Goal: Task Accomplishment & Management: Complete application form

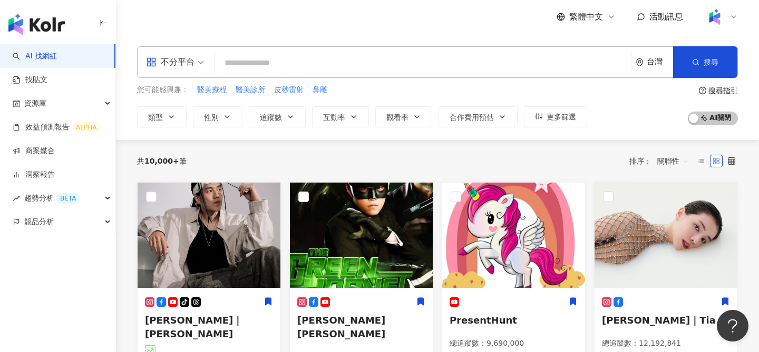
click at [732, 23] on div at bounding box center [721, 16] width 34 height 21
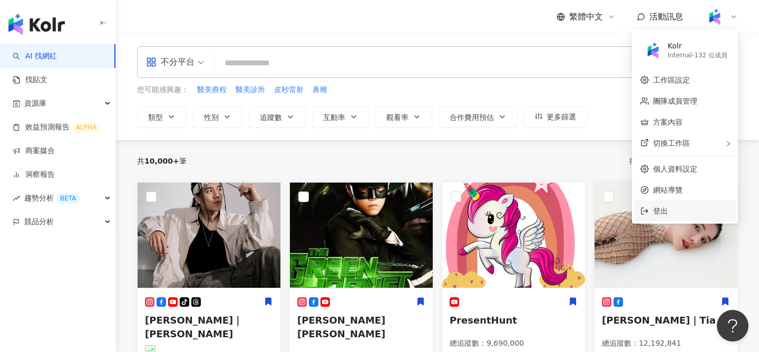
click at [671, 218] on li "登出" at bounding box center [685, 211] width 102 height 21
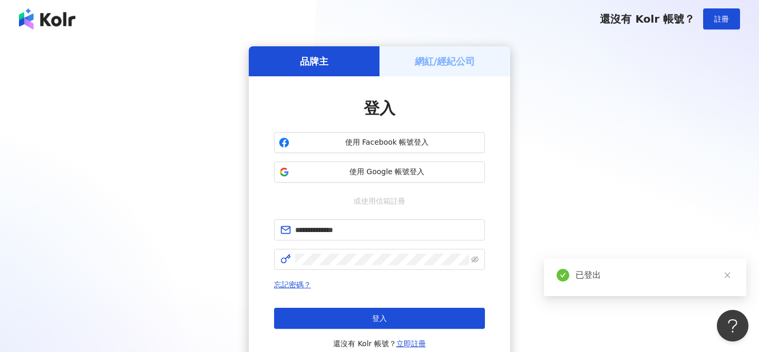
click at [429, 62] on h5 "網紅/經紀公司" at bounding box center [445, 61] width 61 height 13
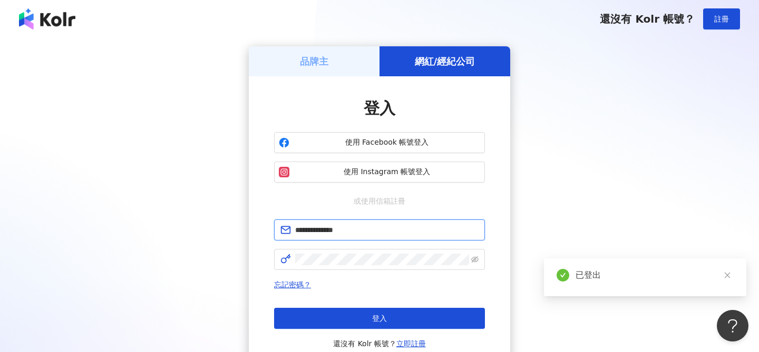
click at [368, 229] on input "**********" at bounding box center [386, 230] width 183 height 12
type input "**********"
click at [477, 265] on span at bounding box center [474, 260] width 7 height 12
click at [477, 264] on span at bounding box center [474, 260] width 7 height 12
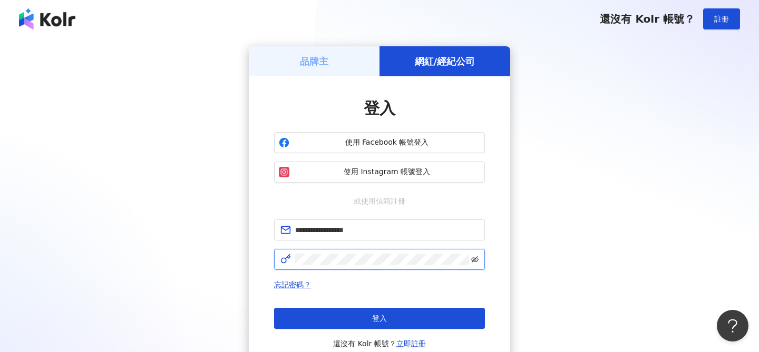
click at [472, 258] on icon "eye-invisible" at bounding box center [474, 259] width 7 height 7
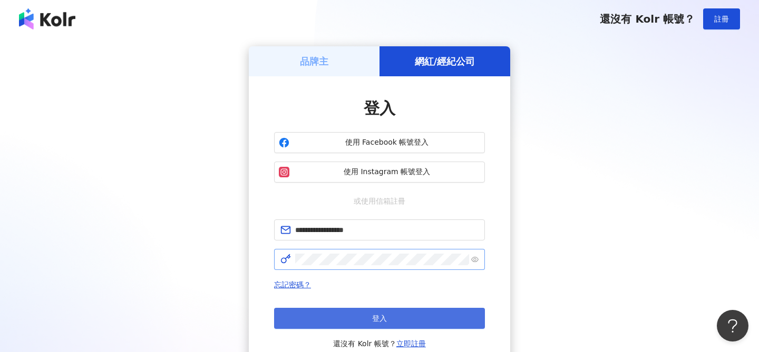
click at [414, 315] on button "登入" at bounding box center [379, 318] width 211 height 21
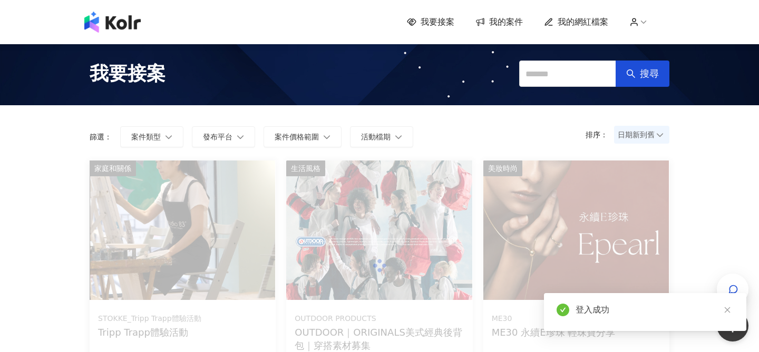
click at [496, 22] on span "我的案件" at bounding box center [506, 22] width 34 height 12
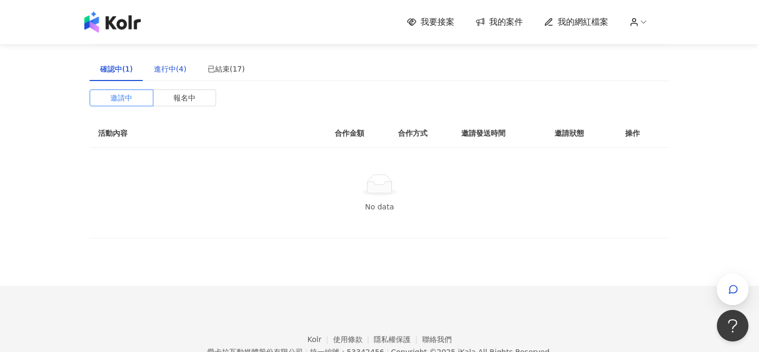
click at [176, 70] on div "進行中(4)" at bounding box center [170, 69] width 33 height 12
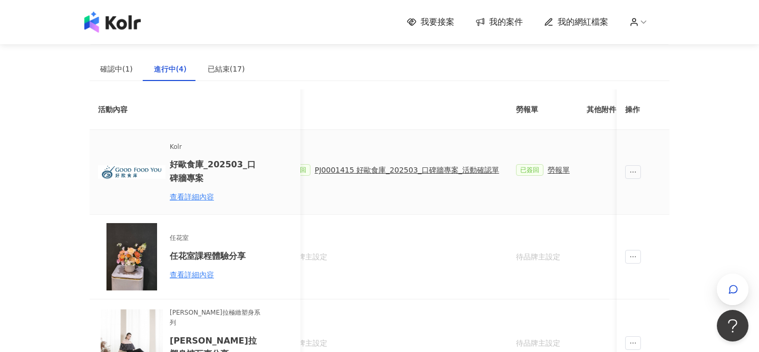
scroll to position [0, 470]
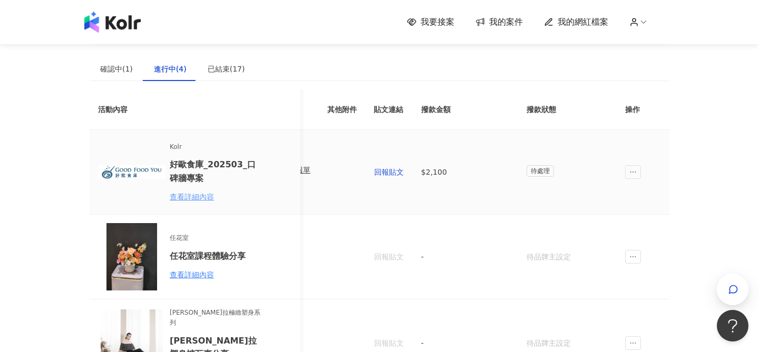
click at [193, 199] on div "查看詳細內容" at bounding box center [216, 197] width 92 height 12
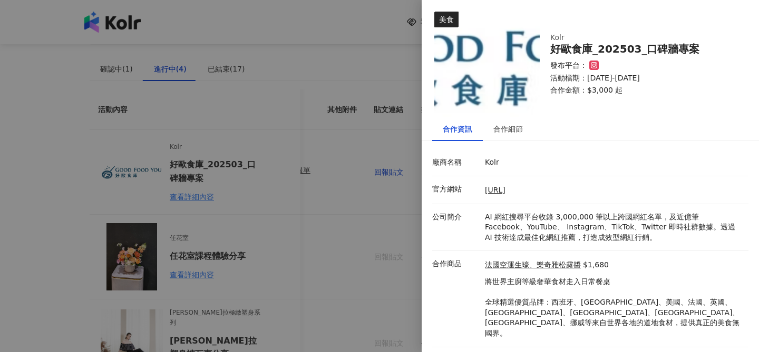
scroll to position [0, 0]
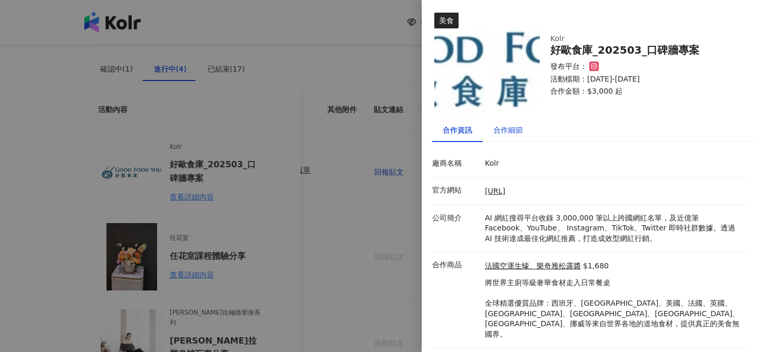
click at [498, 127] on div "合作細節" at bounding box center [508, 130] width 30 height 12
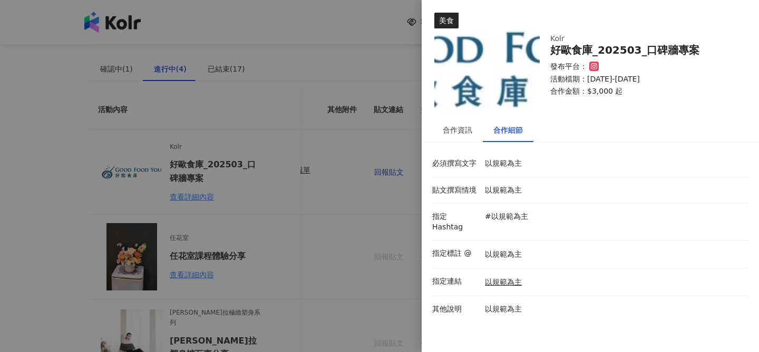
click at [331, 223] on div at bounding box center [379, 176] width 759 height 352
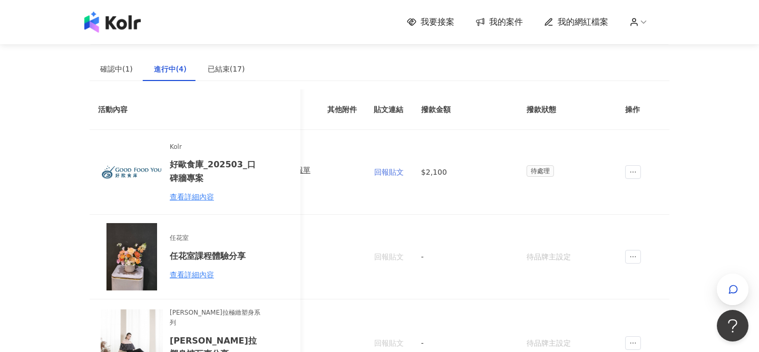
click at [376, 175] on span "回報貼文" at bounding box center [389, 172] width 30 height 8
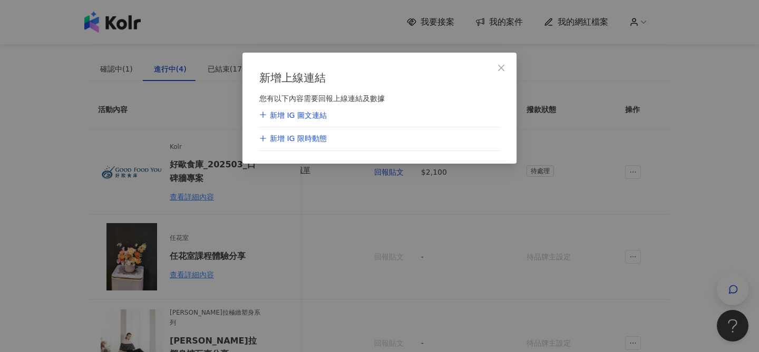
click at [317, 140] on div "新增 IG 限時動態" at bounding box center [292, 139] width 67 height 11
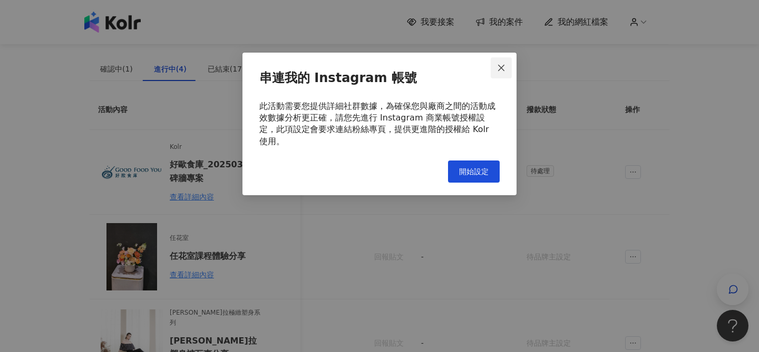
click at [499, 65] on icon "close" at bounding box center [501, 68] width 8 height 8
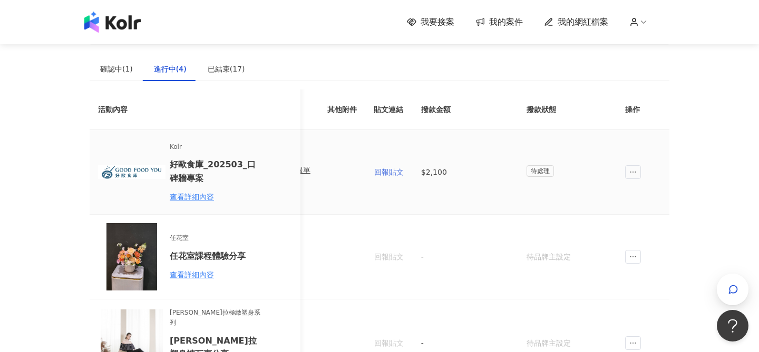
click at [395, 167] on button "回報貼文" at bounding box center [389, 172] width 31 height 21
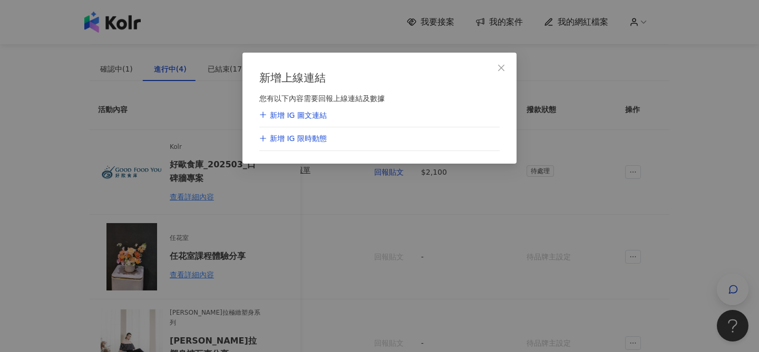
click at [307, 113] on div "新增 IG 圖文連結" at bounding box center [292, 116] width 67 height 11
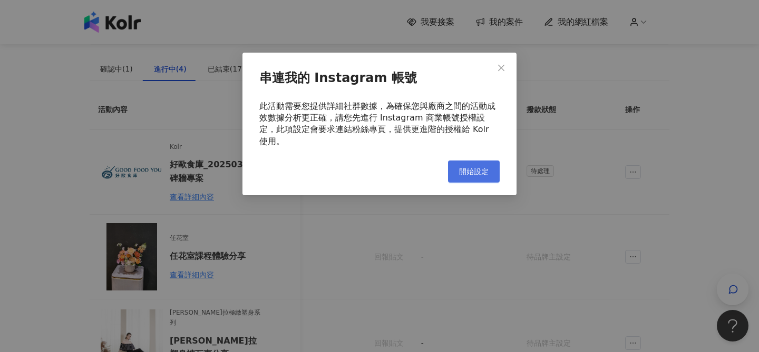
click at [467, 161] on button "開始設定" at bounding box center [474, 172] width 52 height 22
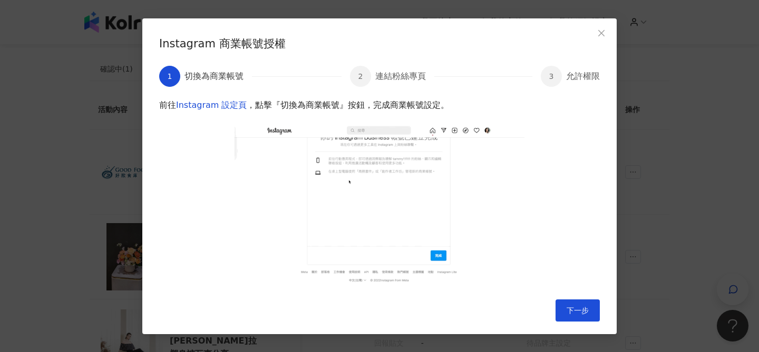
scroll to position [8, 0]
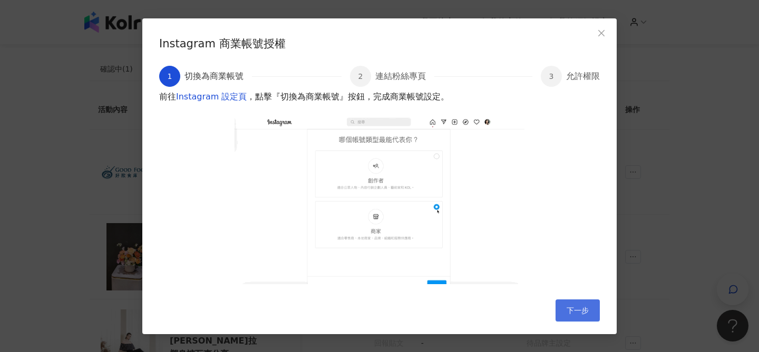
click at [557, 308] on button "下一步" at bounding box center [577, 311] width 44 height 22
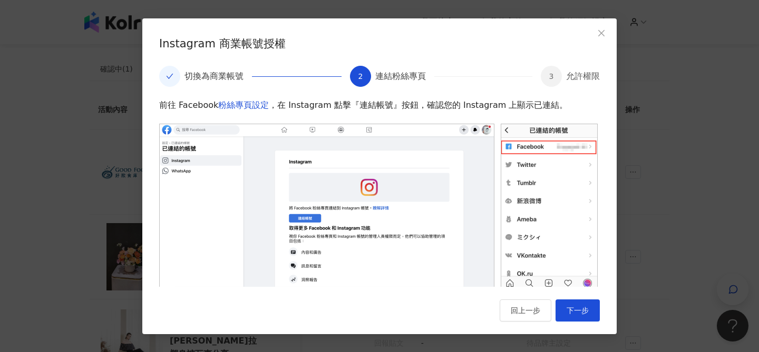
scroll to position [4, 0]
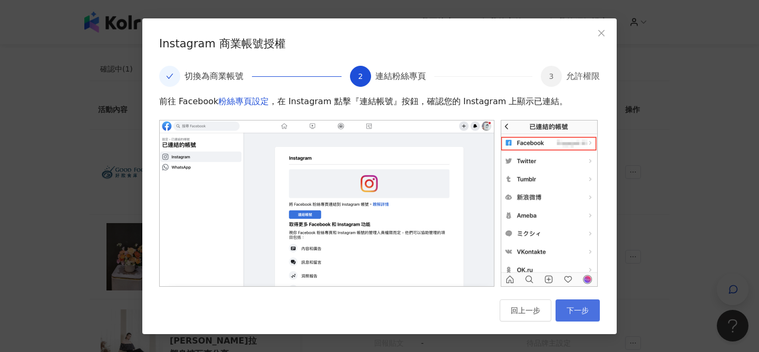
click at [568, 307] on span "下一步" at bounding box center [577, 311] width 22 height 8
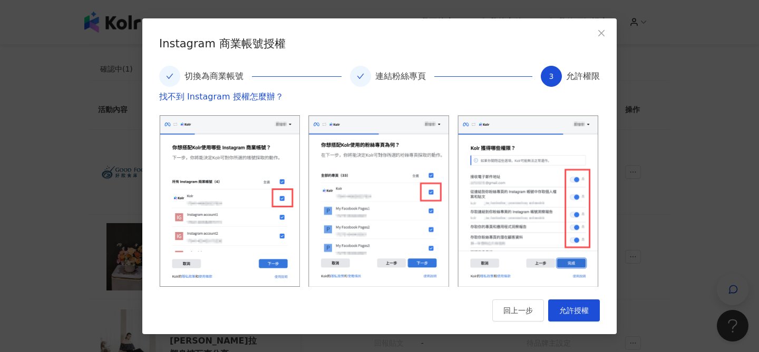
scroll to position [32, 0]
click at [585, 311] on span "允許授權" at bounding box center [574, 311] width 30 height 8
click at [600, 31] on icon "close" at bounding box center [601, 33] width 8 height 8
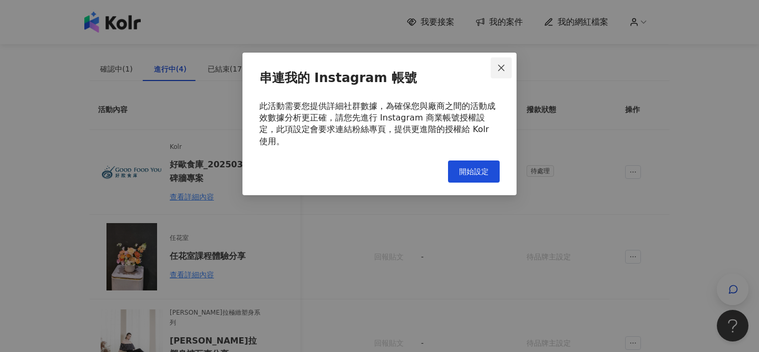
click at [502, 70] on icon "close" at bounding box center [501, 68] width 8 height 8
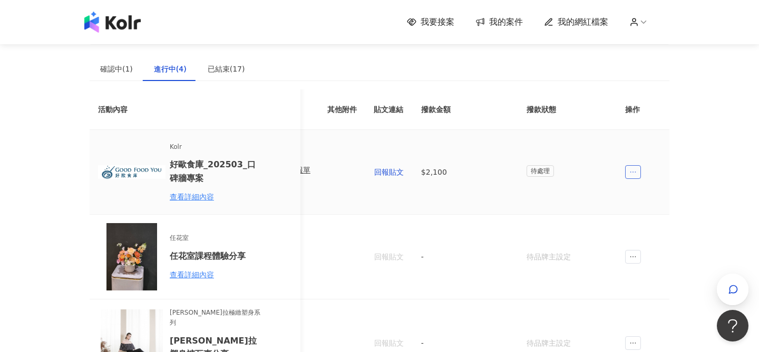
click at [632, 170] on icon "ellipsis" at bounding box center [632, 172] width 7 height 7
click at [551, 188] on td "待處理" at bounding box center [570, 172] width 105 height 85
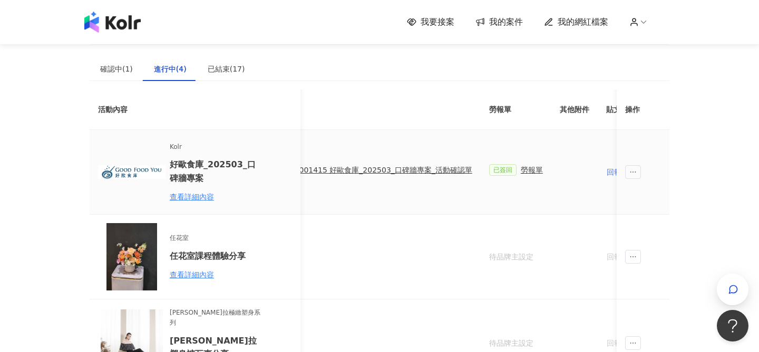
scroll to position [0, 164]
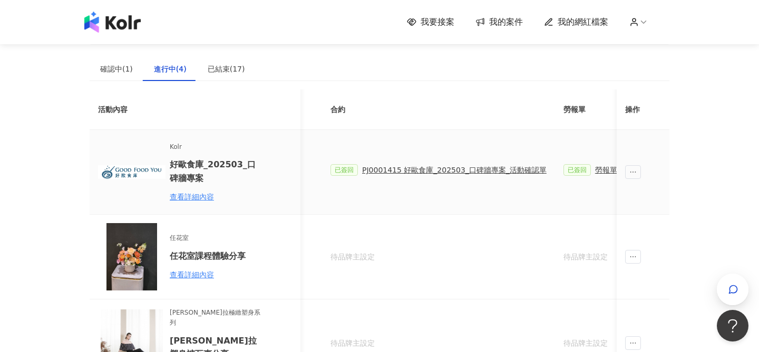
click at [394, 171] on div "PJ0001415 好歐食庫_202503_口碑牆專案_活動確認單" at bounding box center [454, 170] width 184 height 12
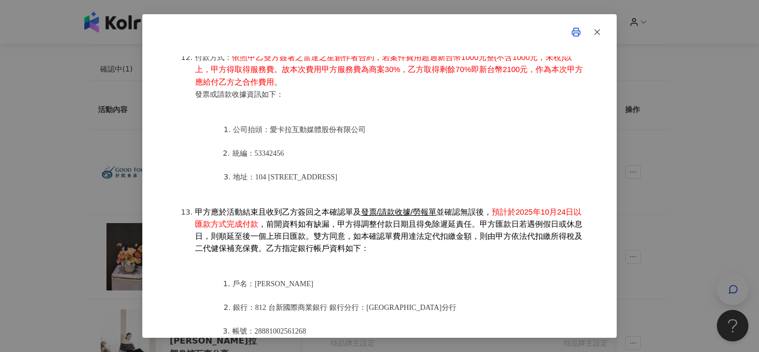
scroll to position [1402, 0]
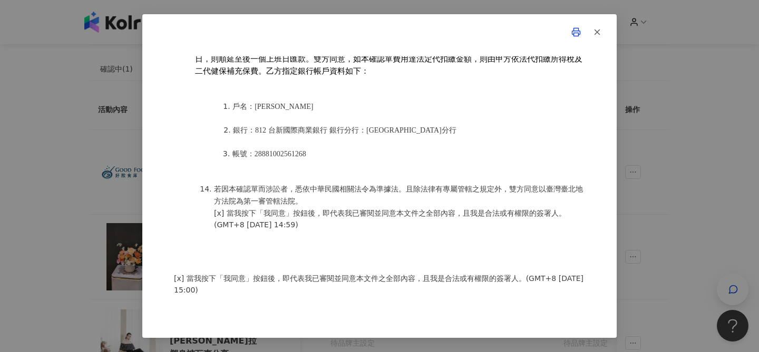
click at [636, 170] on div "活動確認單 約定雙方 甲方名稱：愛[PERSON_NAME]互動媒體股份有限公司 甲方負責人：程世嘉 甲方統一編號：53342456 甲方地址：104 [ST…" at bounding box center [379, 176] width 759 height 352
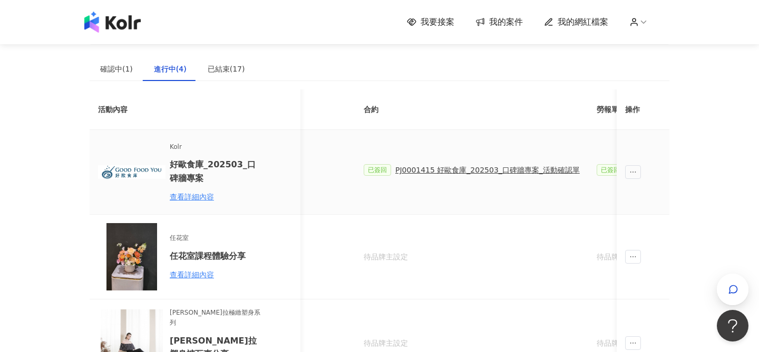
scroll to position [0, 106]
click at [453, 176] on td "已簽回 PJ0001415 好歐食庫_202503_口碑牆專案_活動確認單" at bounding box center [495, 172] width 233 height 85
click at [451, 170] on div "PJ0001415 好歐食庫_202503_口碑牆專案_活動確認單" at bounding box center [511, 170] width 184 height 12
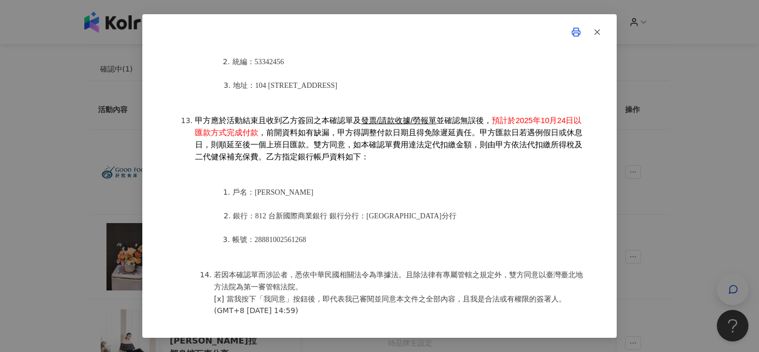
scroll to position [1308, 0]
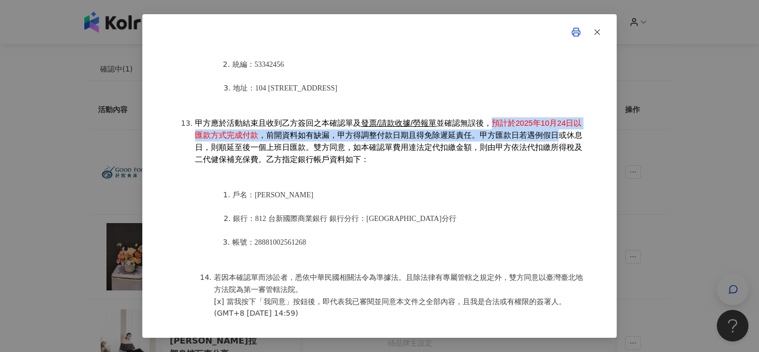
drag, startPoint x: 487, startPoint y: 132, endPoint x: 540, endPoint y: 143, distance: 54.5
click at [540, 143] on li "甲方應於活動結束且收到乙方簽回之本確認單及 發票/請款收據/勞報單 並確認無誤後， 預計於[DATE]以匯款方式完成付款 ，前開資料如有缺漏，甲方得調整付款日…" at bounding box center [390, 141] width 390 height 48
click at [540, 143] on span "，前開資料如有缺漏，甲方得調整付款日期且得免除遲延責任。甲方匯款日若遇例假日或休息日，則順延至後一個上班日匯款。雙方同意，如本確認單費用達法定代扣繳金額，則由…" at bounding box center [388, 147] width 387 height 33
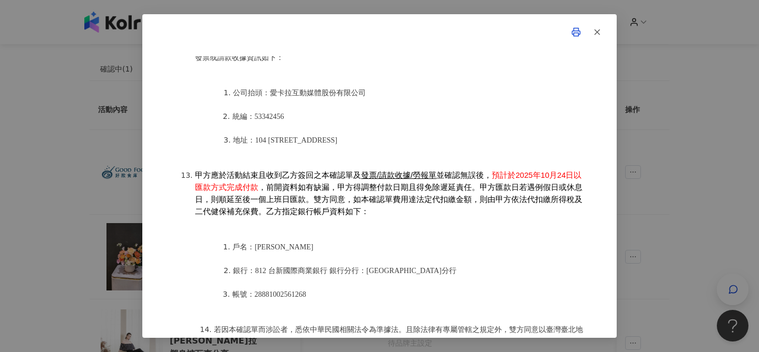
scroll to position [1256, 0]
drag, startPoint x: 504, startPoint y: 181, endPoint x: 567, endPoint y: 184, distance: 63.3
click at [568, 184] on span "預計於2025年10月24日以匯款方式完成付款" at bounding box center [388, 181] width 386 height 21
click at [535, 139] on ol "公司抬頭：愛[PERSON_NAME]互動媒體股份有限公司 統編：53342456 地址：[STREET_ADDRESS]8樓" at bounding box center [390, 116] width 390 height 83
click at [657, 195] on div "活動確認單 約定雙方 甲方名稱：愛[PERSON_NAME]互動媒體股份有限公司 甲方負責人：程世嘉 甲方統一編號：53342456 甲方地址：104 [ST…" at bounding box center [379, 176] width 759 height 352
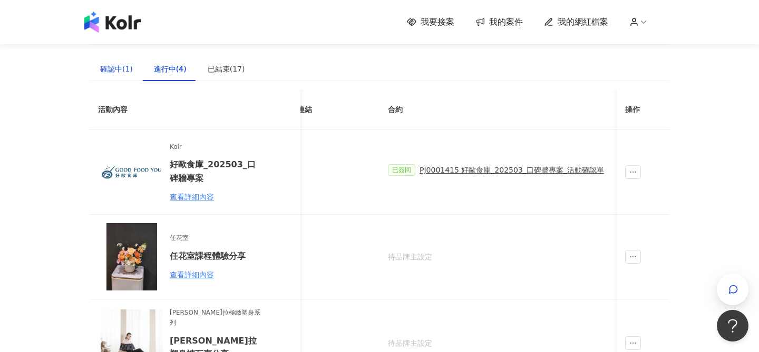
click at [125, 68] on div "確認中(1)" at bounding box center [116, 69] width 33 height 12
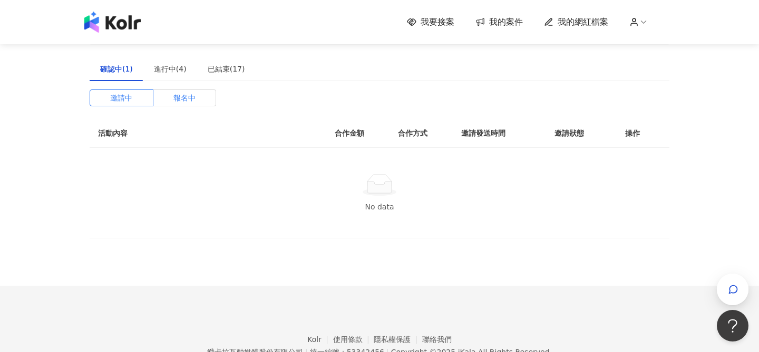
click at [168, 96] on label "報名中" at bounding box center [184, 98] width 63 height 17
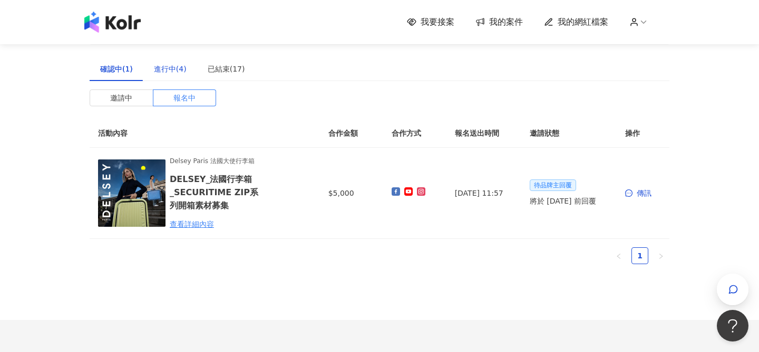
click at [180, 70] on div "進行中(4)" at bounding box center [170, 69] width 33 height 12
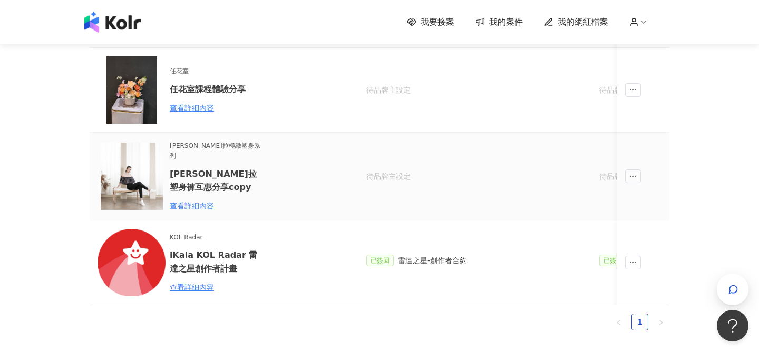
scroll to position [0, 0]
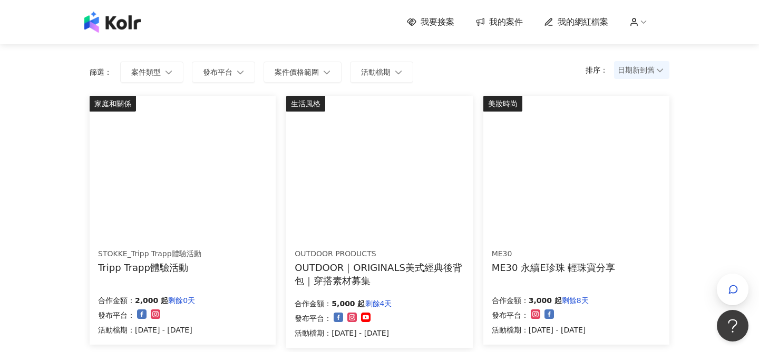
scroll to position [65, 0]
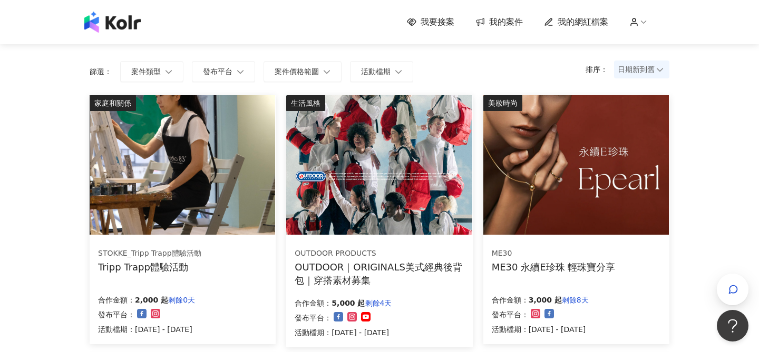
click at [237, 189] on img at bounding box center [182, 165] width 185 height 140
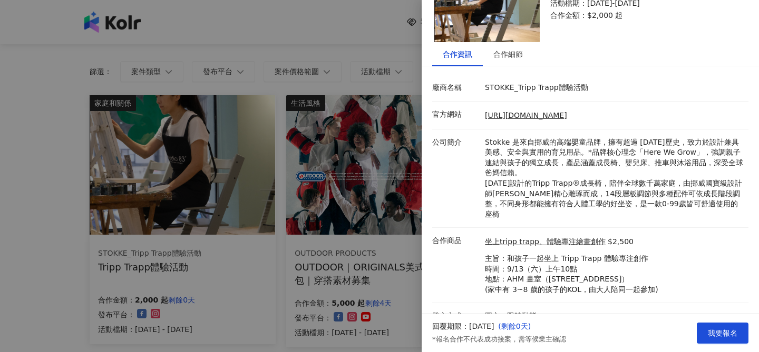
scroll to position [81, 0]
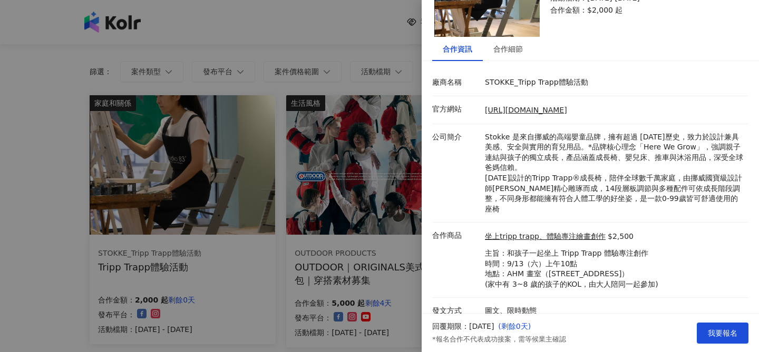
click at [378, 207] on div at bounding box center [379, 176] width 759 height 352
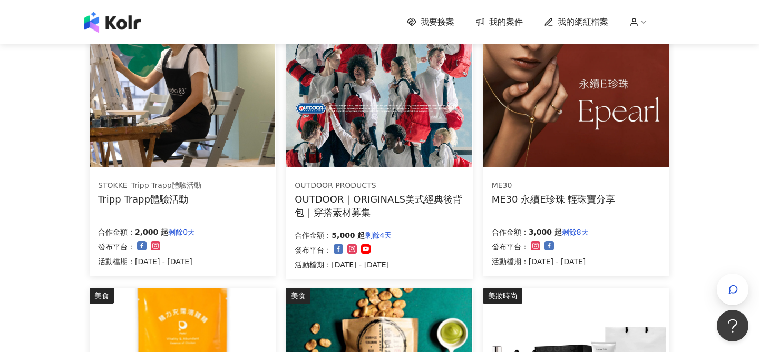
scroll to position [136, 0]
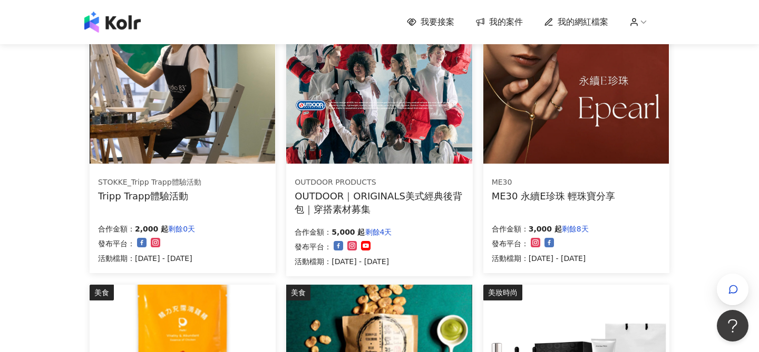
click at [526, 111] on img at bounding box center [575, 94] width 185 height 140
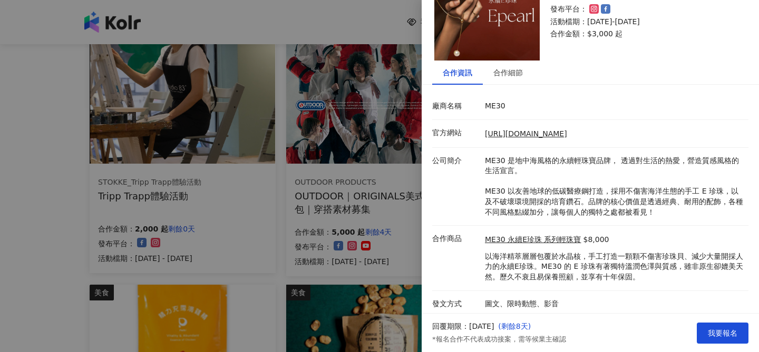
scroll to position [60, 0]
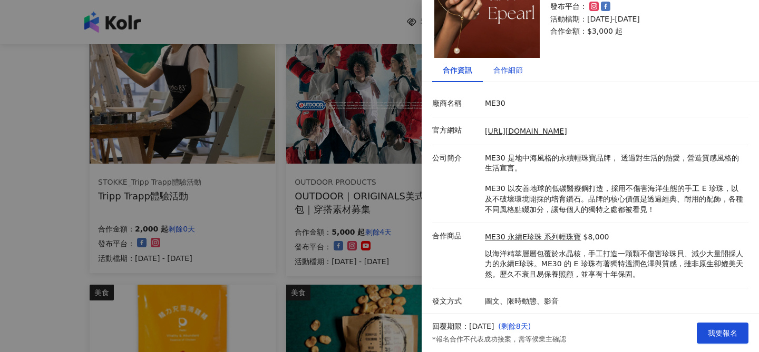
click at [512, 68] on div "合作細節" at bounding box center [508, 70] width 30 height 12
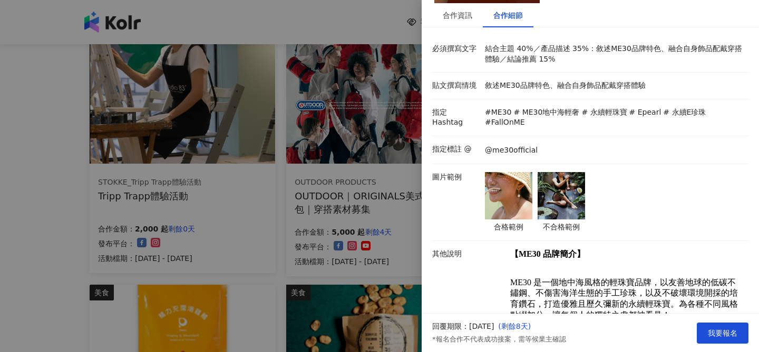
scroll to position [0, 0]
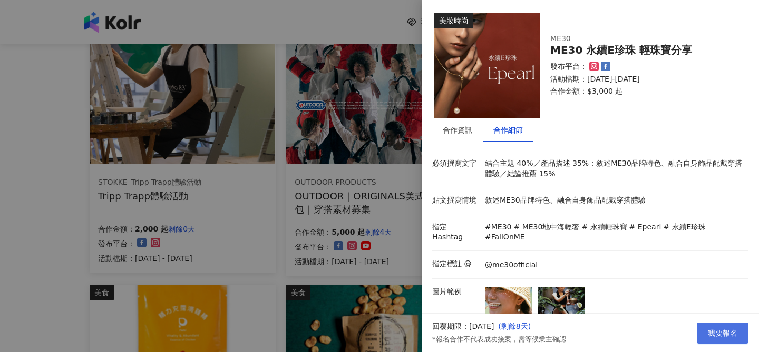
click at [720, 337] on button "我要報名" at bounding box center [722, 333] width 52 height 21
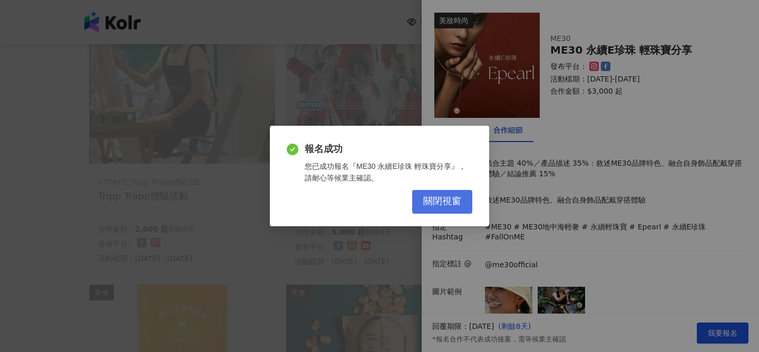
click at [447, 204] on span "關閉視窗" at bounding box center [442, 202] width 38 height 12
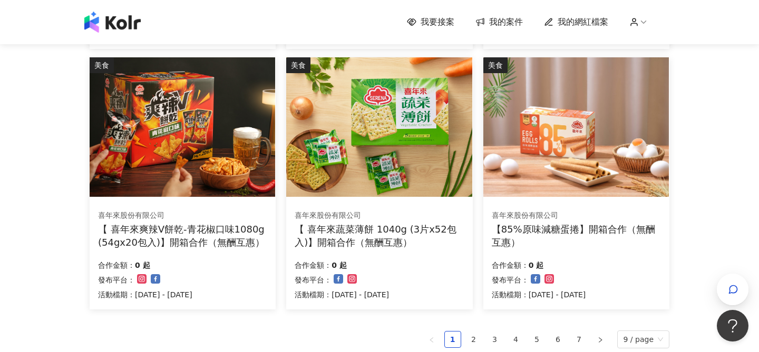
scroll to position [626, 0]
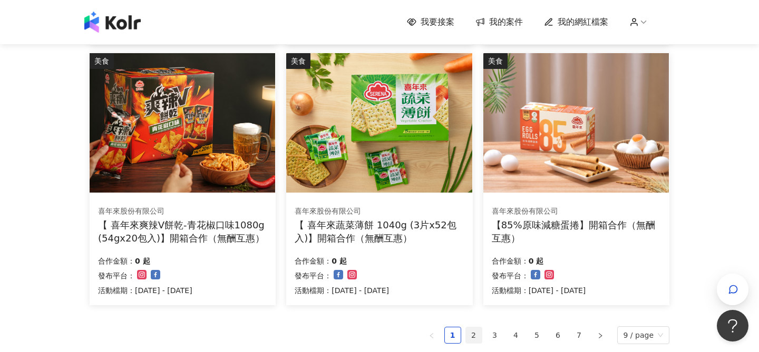
click at [476, 332] on link "2" at bounding box center [474, 336] width 16 height 16
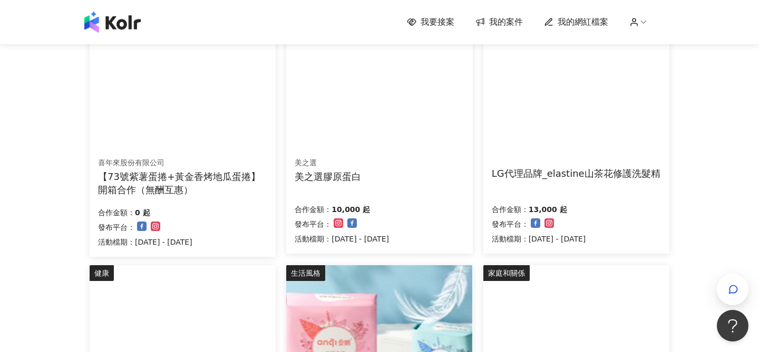
scroll to position [94, 0]
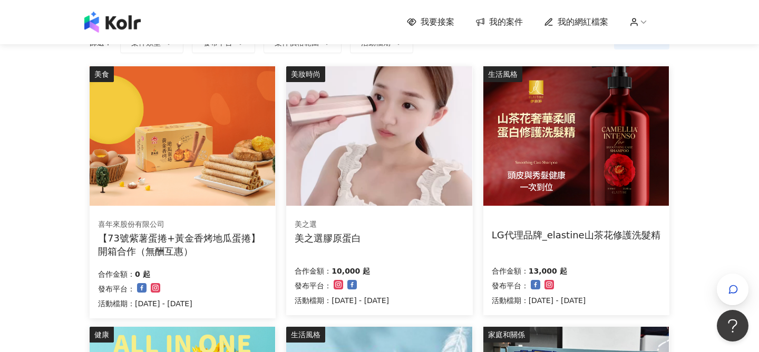
click at [571, 192] on img at bounding box center [575, 136] width 185 height 140
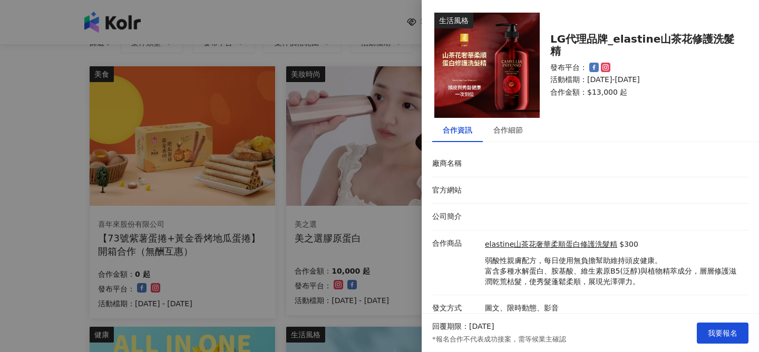
scroll to position [7, 0]
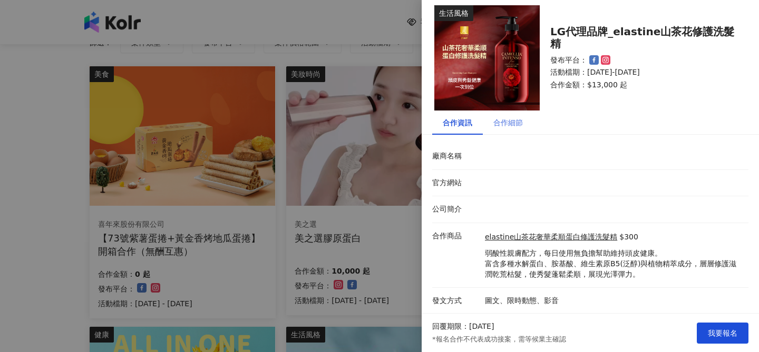
click at [500, 115] on div "合作細節" at bounding box center [508, 123] width 51 height 24
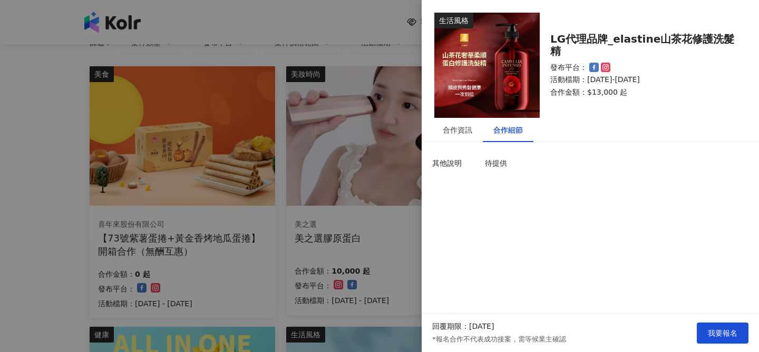
click at [492, 163] on p "待提供" at bounding box center [614, 164] width 258 height 11
click at [459, 131] on div "合作資訊" at bounding box center [458, 130] width 30 height 12
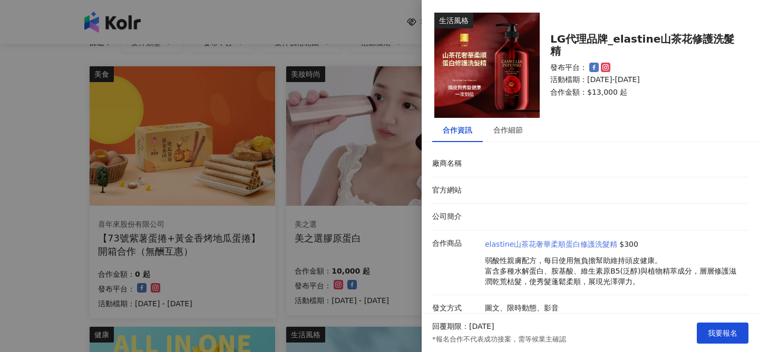
scroll to position [7, 0]
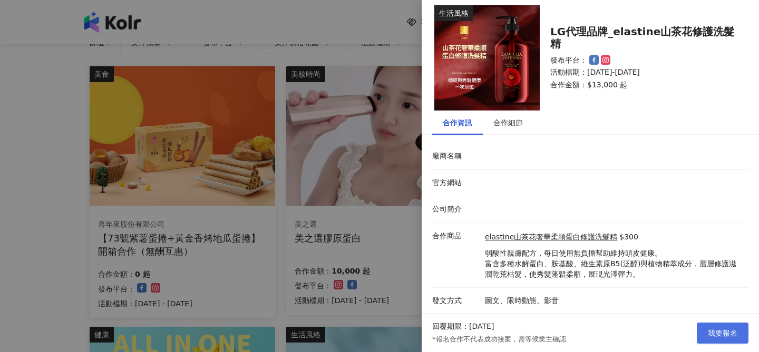
click at [722, 329] on span "我要報名" at bounding box center [723, 333] width 30 height 8
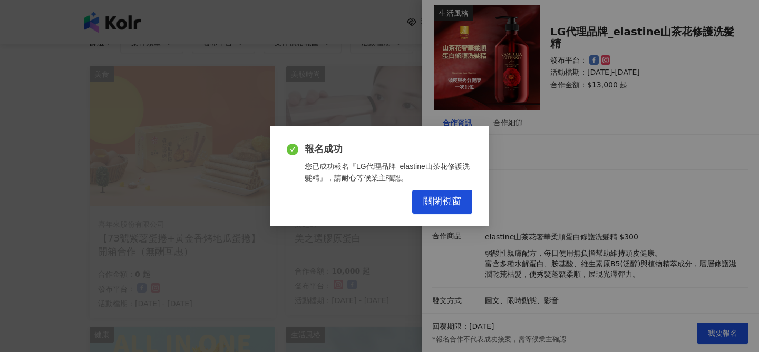
click at [439, 214] on div "報名成功 您已成功報名『LG代理品牌_elastine山茶花修護洗髮精』，請耐心等候業主確認。 關閉視窗" at bounding box center [379, 176] width 219 height 100
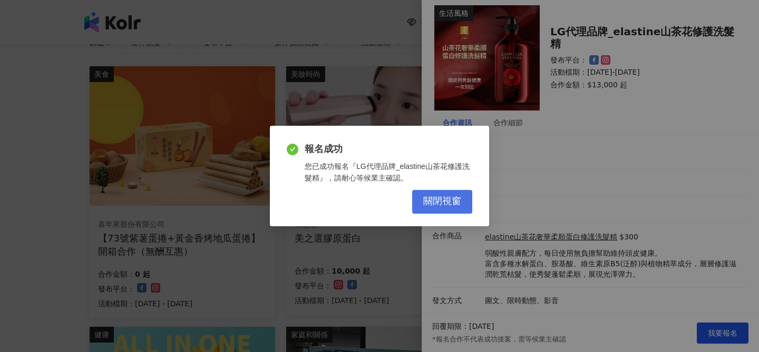
click at [439, 205] on span "關閉視窗" at bounding box center [442, 202] width 38 height 12
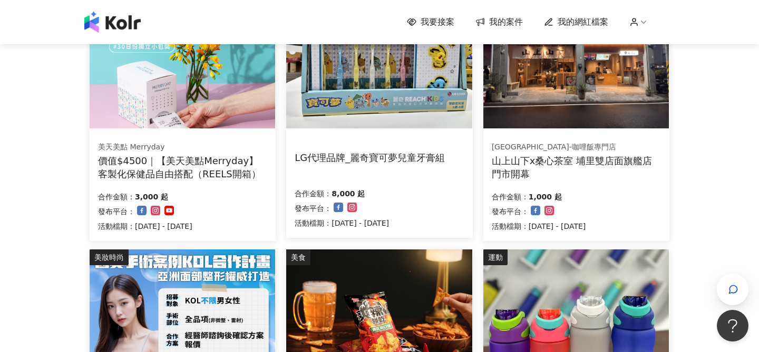
scroll to position [433, 0]
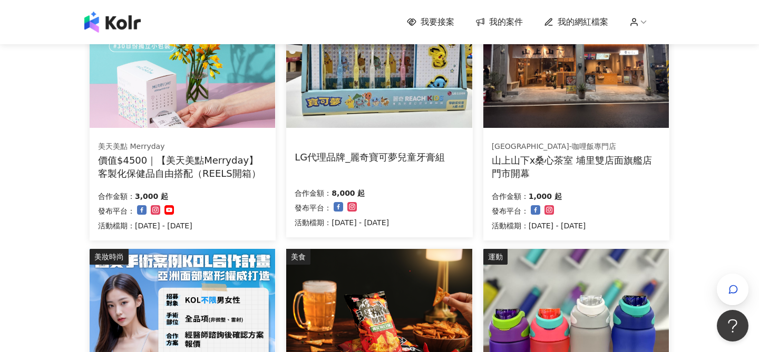
click at [580, 94] on img at bounding box center [575, 58] width 185 height 140
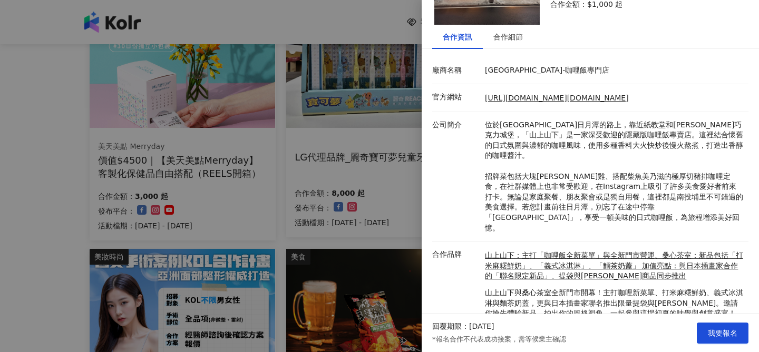
scroll to position [112, 0]
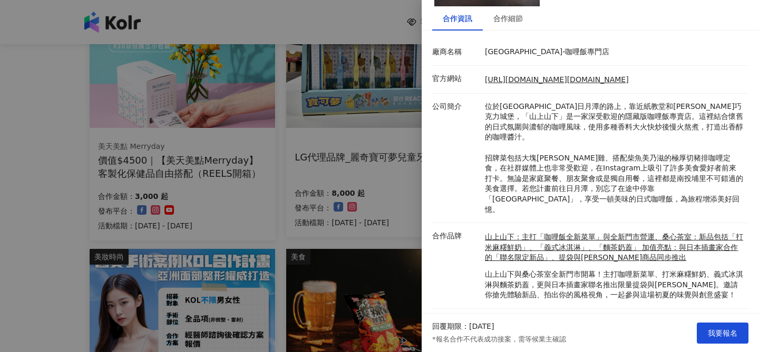
click at [396, 210] on div at bounding box center [379, 176] width 759 height 352
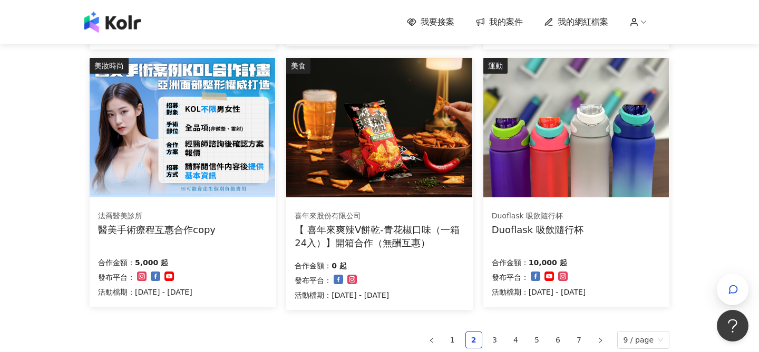
scroll to position [630, 0]
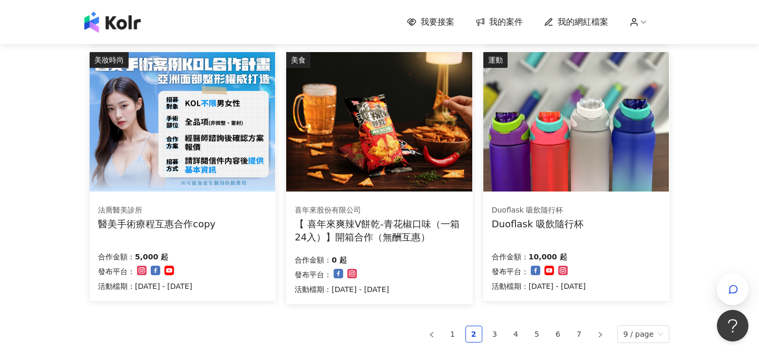
click at [195, 146] on img at bounding box center [182, 122] width 185 height 140
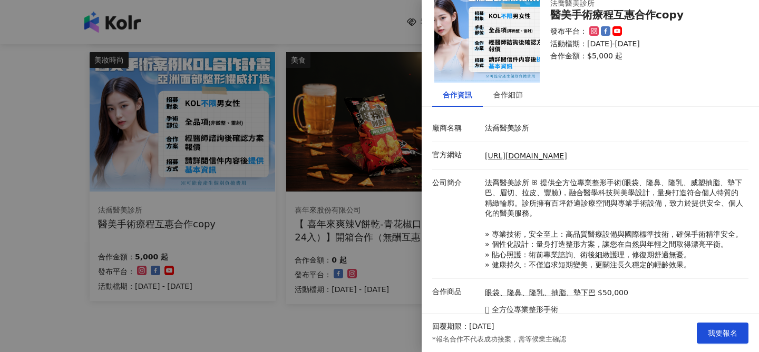
scroll to position [36, 0]
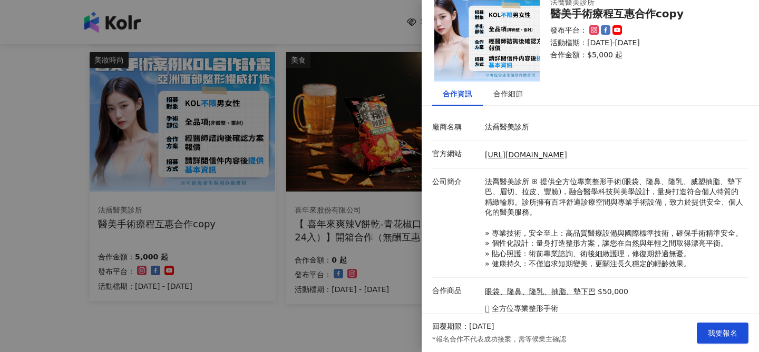
click at [364, 261] on div at bounding box center [379, 176] width 759 height 352
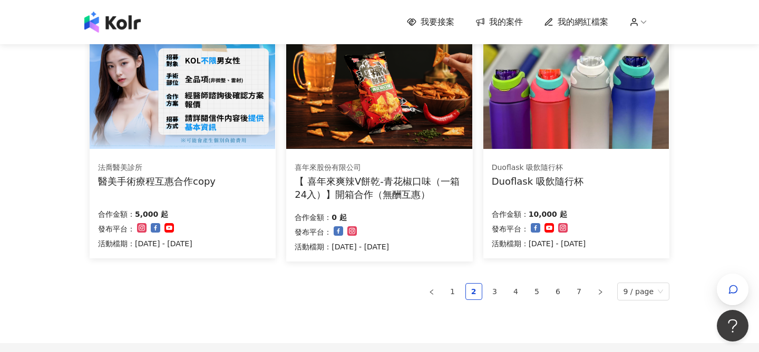
scroll to position [692, 0]
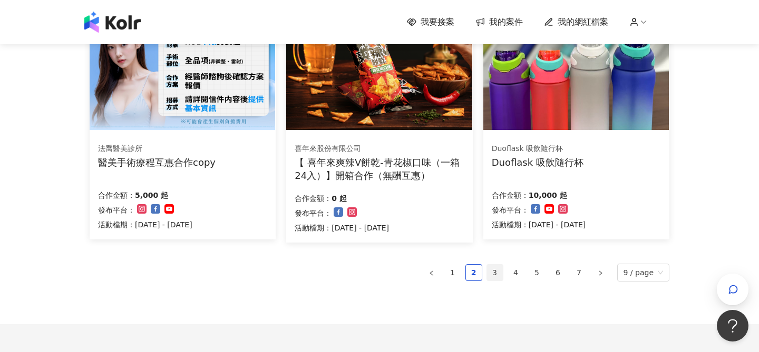
click at [496, 273] on link "3" at bounding box center [495, 273] width 16 height 16
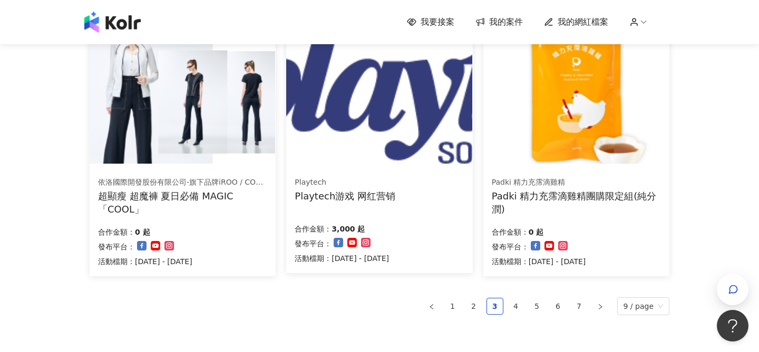
scroll to position [777, 0]
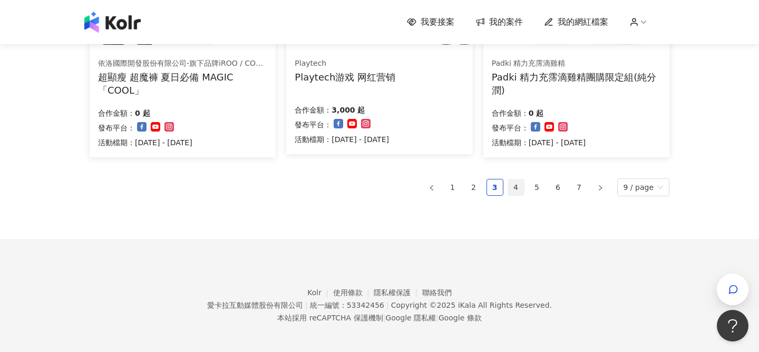
click at [510, 186] on link "4" at bounding box center [516, 188] width 16 height 16
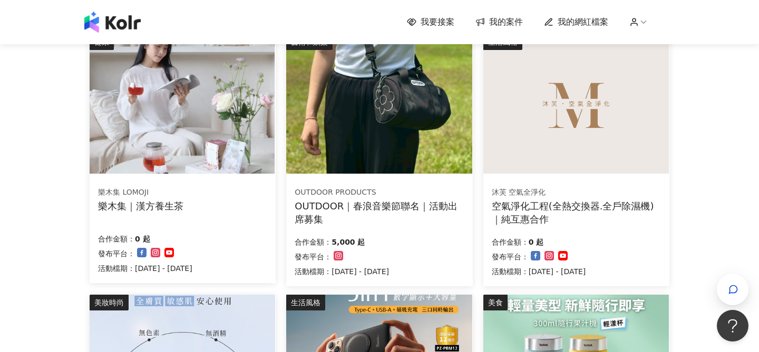
scroll to position [381, 0]
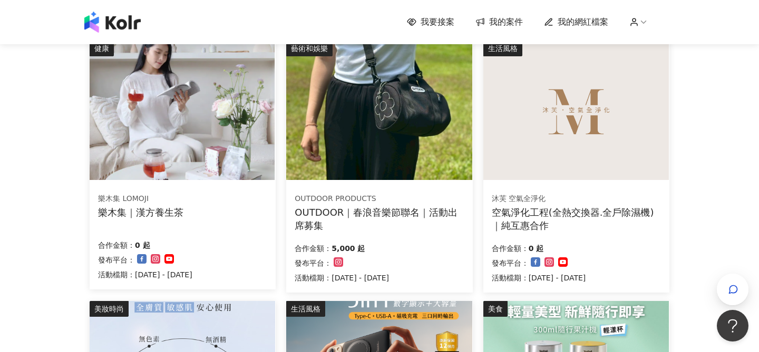
click at [562, 131] on img at bounding box center [575, 111] width 185 height 140
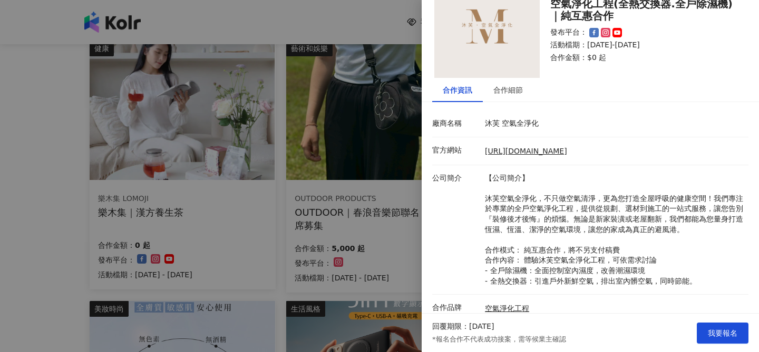
scroll to position [122, 0]
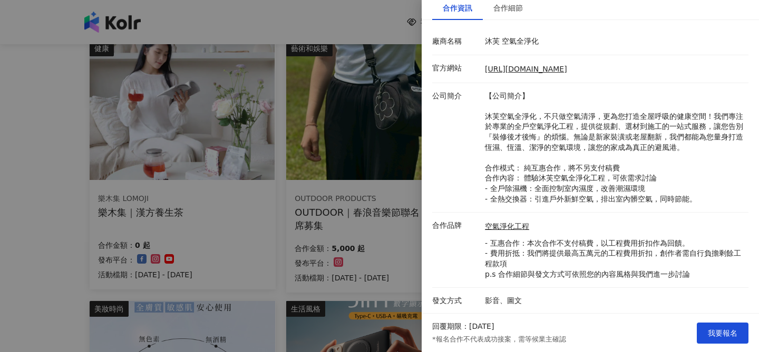
click at [414, 266] on div at bounding box center [379, 176] width 759 height 352
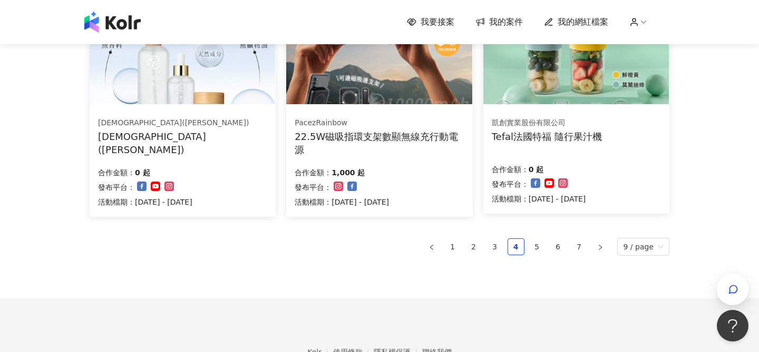
scroll to position [639, 0]
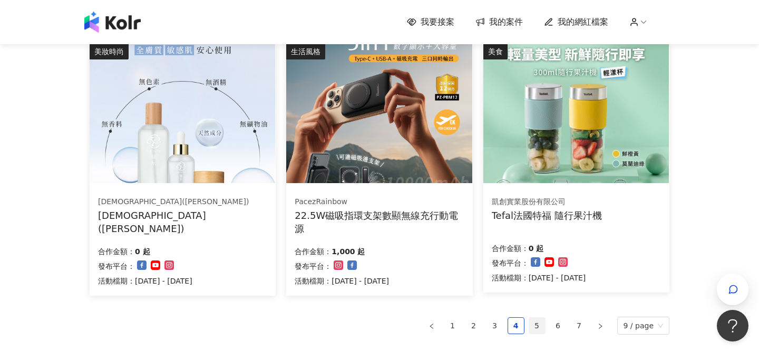
click at [537, 326] on link "5" at bounding box center [537, 326] width 16 height 16
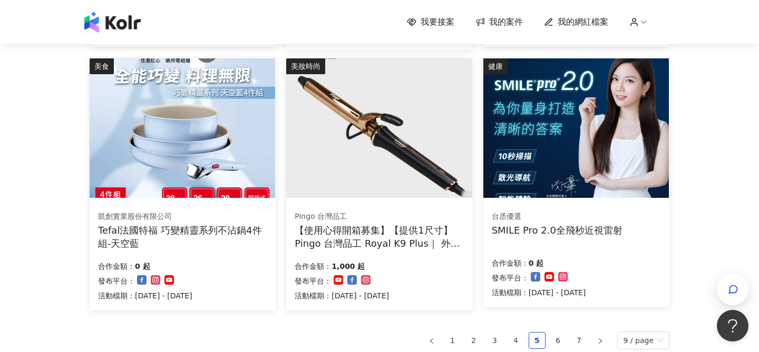
scroll to position [621, 0]
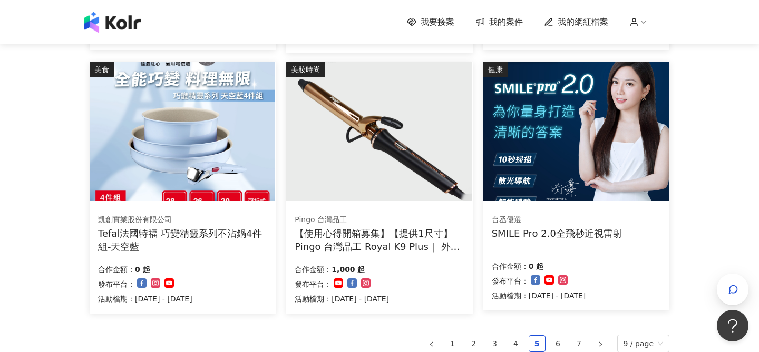
click at [257, 172] on img at bounding box center [182, 132] width 185 height 140
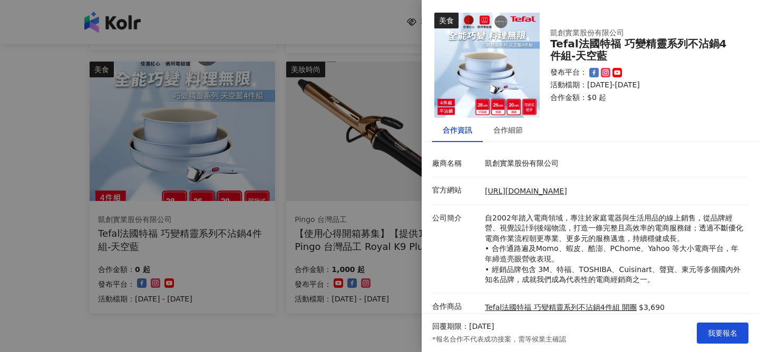
scroll to position [60, 0]
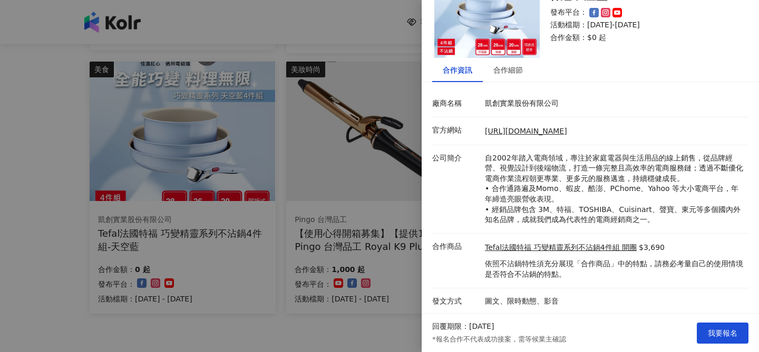
click at [386, 248] on div at bounding box center [379, 176] width 759 height 352
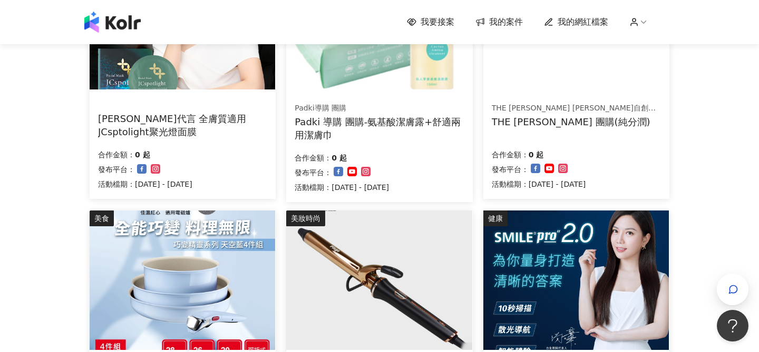
scroll to position [780, 0]
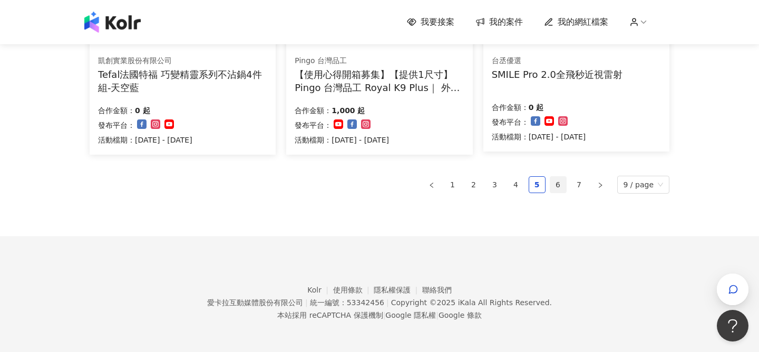
click at [557, 180] on link "6" at bounding box center [558, 185] width 16 height 16
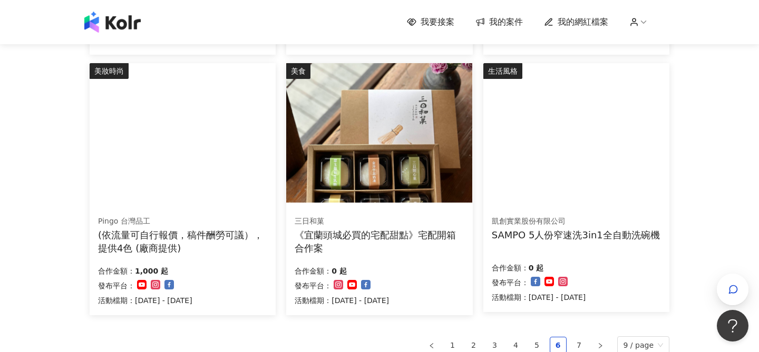
scroll to position [614, 0]
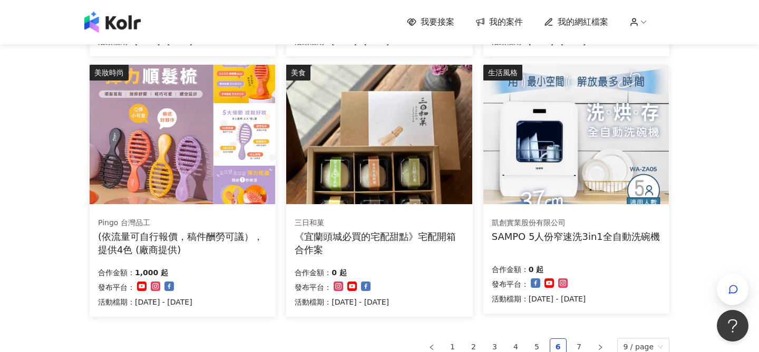
click at [534, 187] on img at bounding box center [575, 135] width 185 height 140
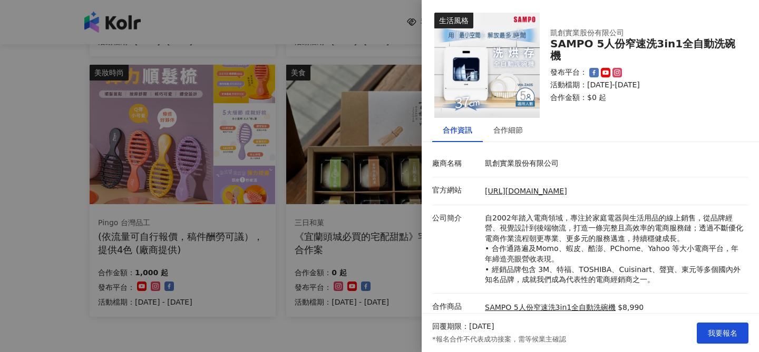
scroll to position [102, 0]
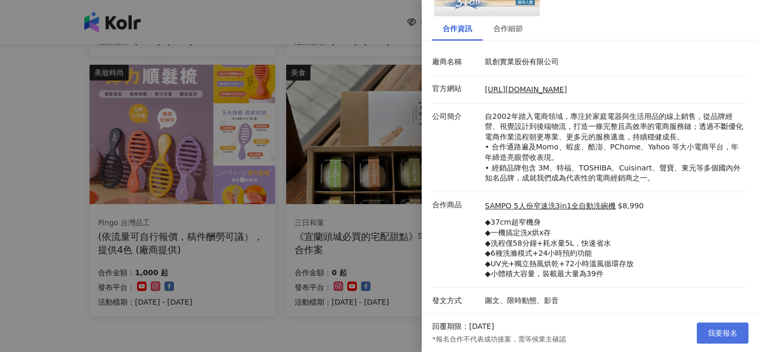
click at [718, 335] on span "我要報名" at bounding box center [723, 333] width 30 height 8
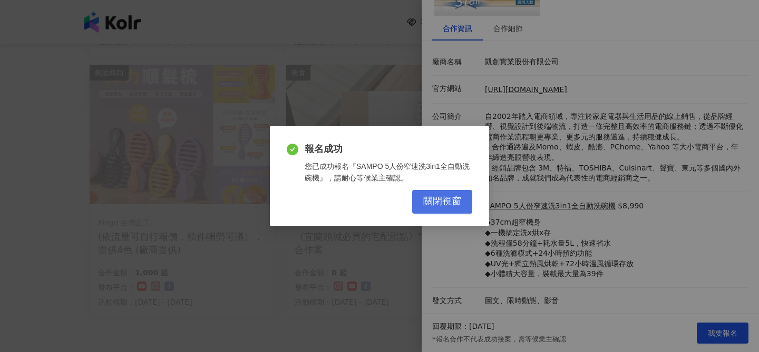
click at [455, 195] on button "關閉視窗" at bounding box center [442, 202] width 60 height 24
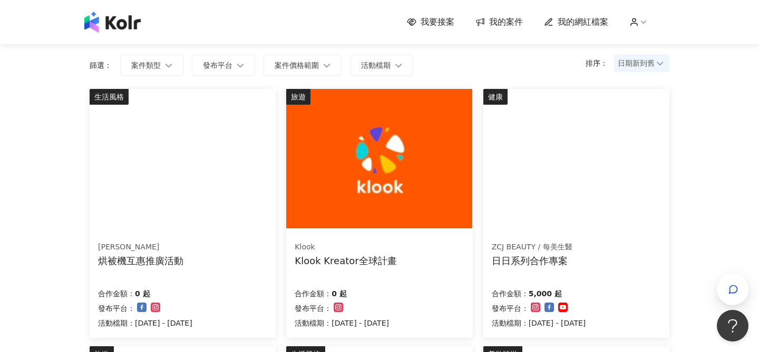
scroll to position [72, 0]
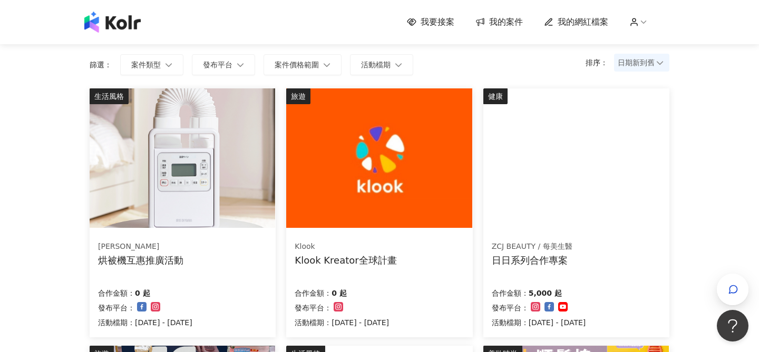
click at [229, 156] on img at bounding box center [182, 159] width 185 height 140
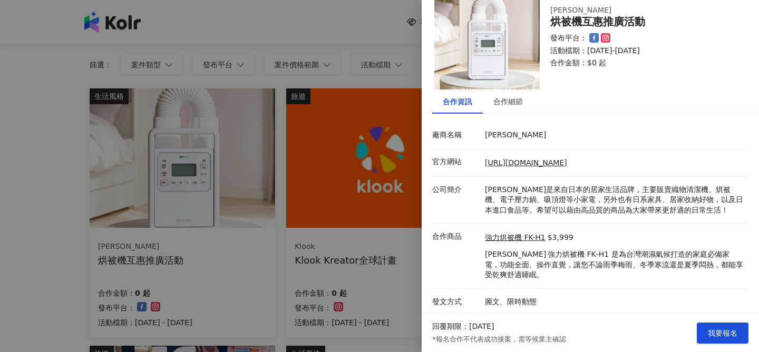
scroll to position [30, 0]
click at [356, 262] on div at bounding box center [379, 176] width 759 height 352
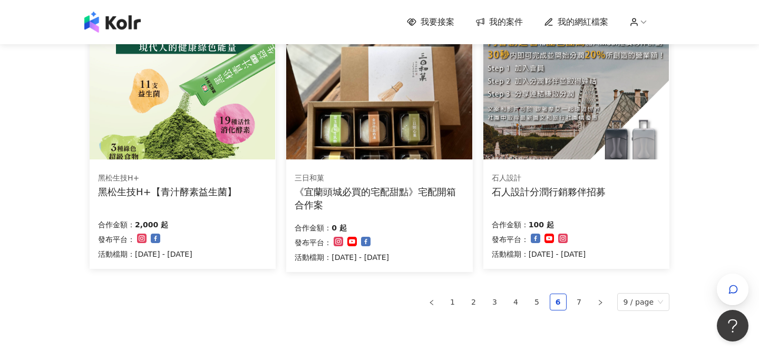
scroll to position [777, 0]
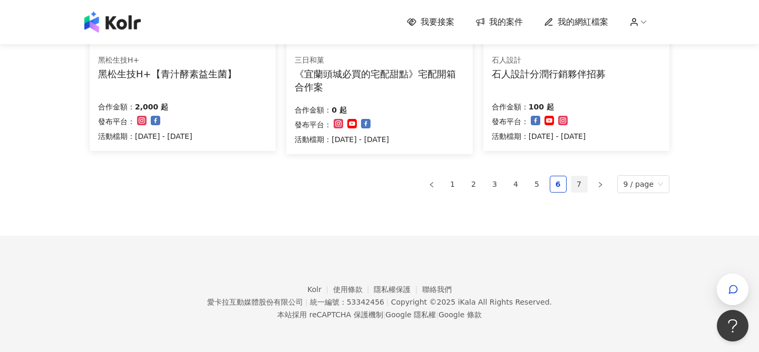
click at [585, 181] on link "7" at bounding box center [579, 184] width 16 height 16
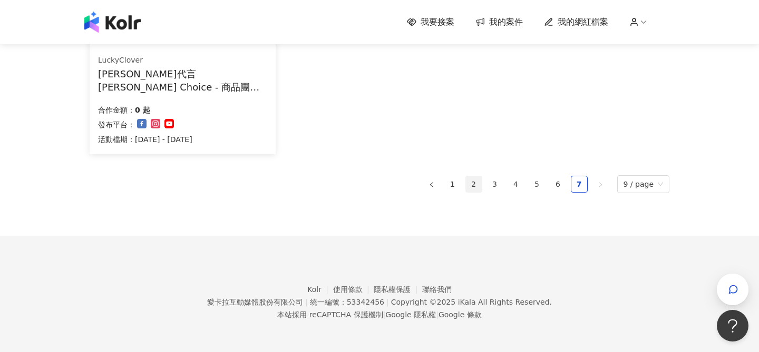
scroll to position [0, 0]
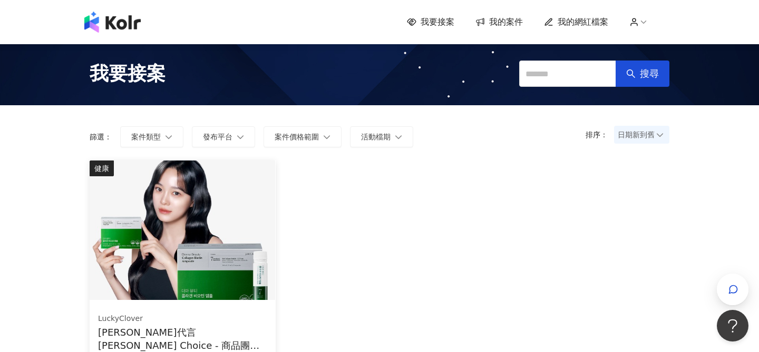
click at [141, 68] on span "我要接案" at bounding box center [128, 74] width 76 height 26
click at [128, 25] on img at bounding box center [112, 22] width 56 height 21
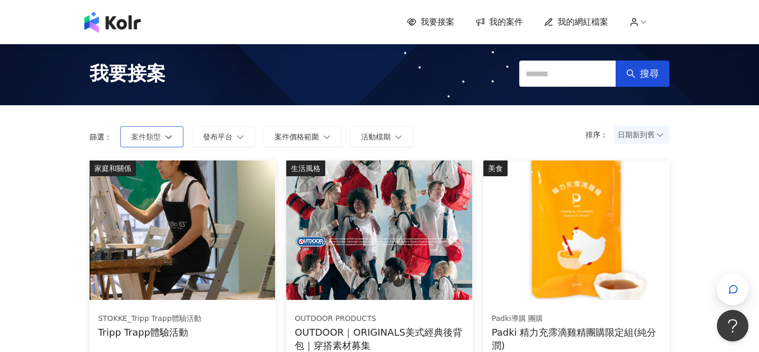
click at [171, 138] on icon "button" at bounding box center [168, 136] width 7 height 7
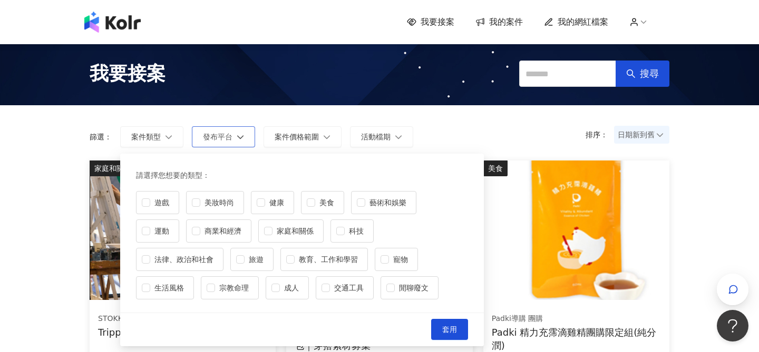
click at [217, 135] on span "發布平台" at bounding box center [218, 137] width 30 height 8
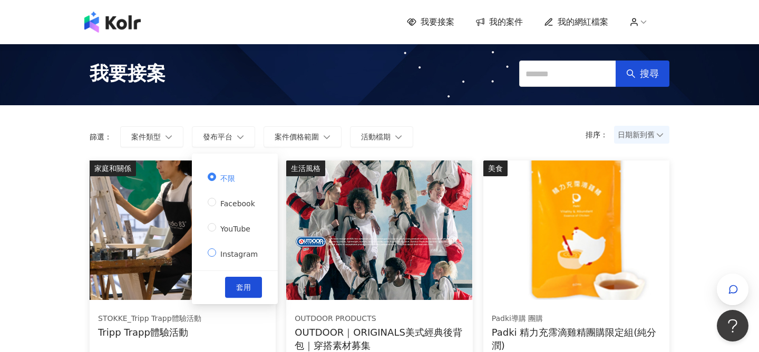
click at [231, 252] on span "Instagram" at bounding box center [239, 254] width 46 height 8
click at [237, 286] on span "套用" at bounding box center [243, 287] width 15 height 8
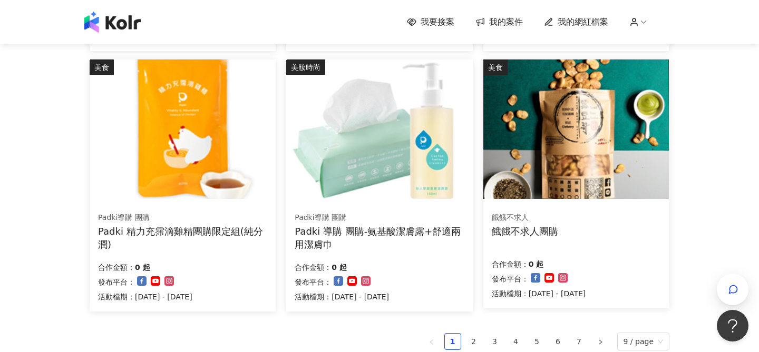
scroll to position [726, 0]
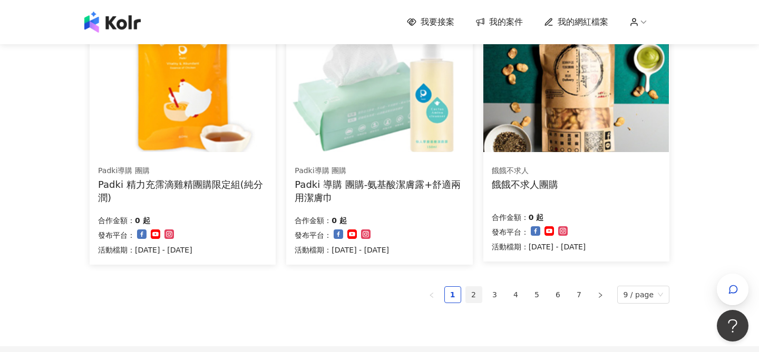
click at [469, 302] on link "2" at bounding box center [474, 295] width 16 height 16
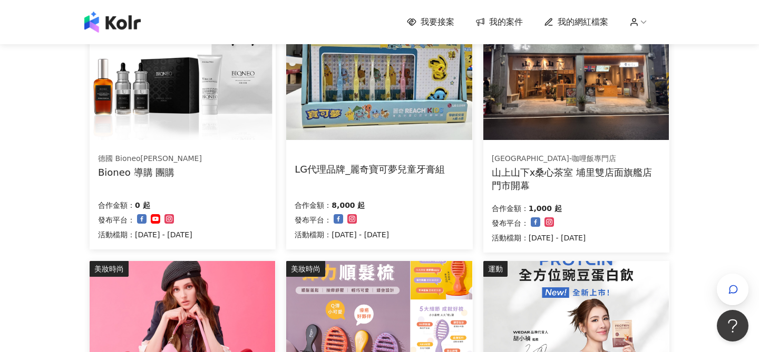
scroll to position [218, 0]
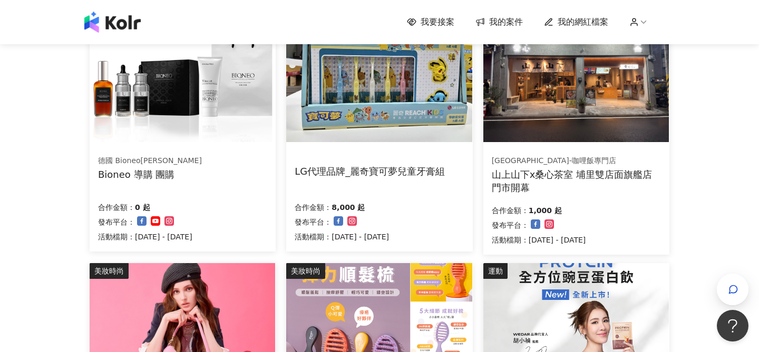
click at [523, 104] on img at bounding box center [575, 73] width 185 height 140
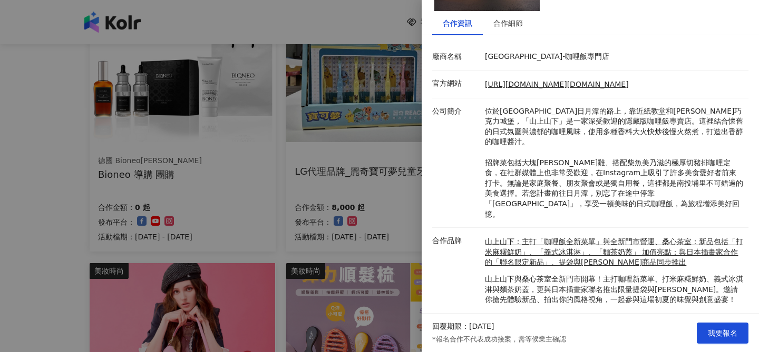
scroll to position [112, 0]
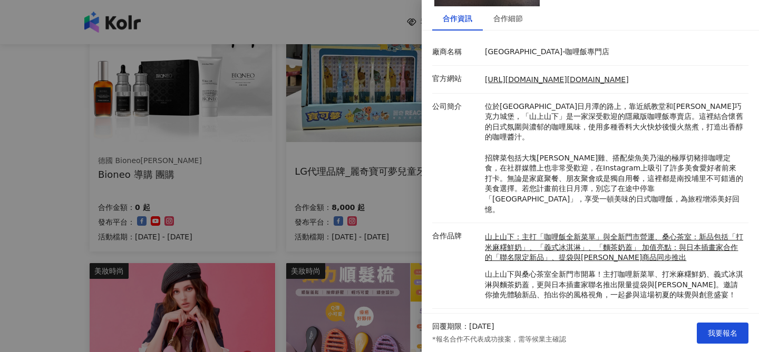
click at [399, 198] on div at bounding box center [379, 176] width 759 height 352
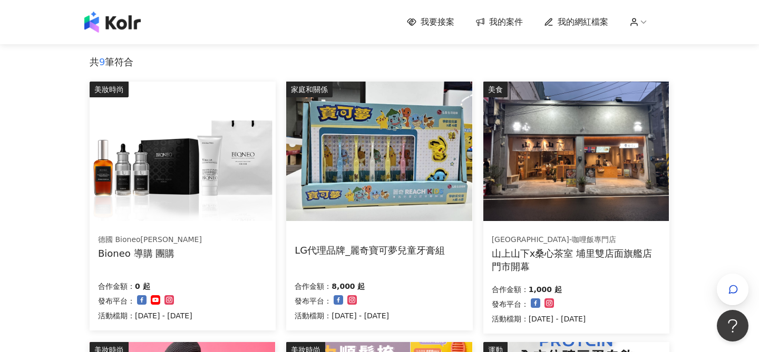
scroll to position [140, 0]
